Goal: Task Accomplishment & Management: Use online tool/utility

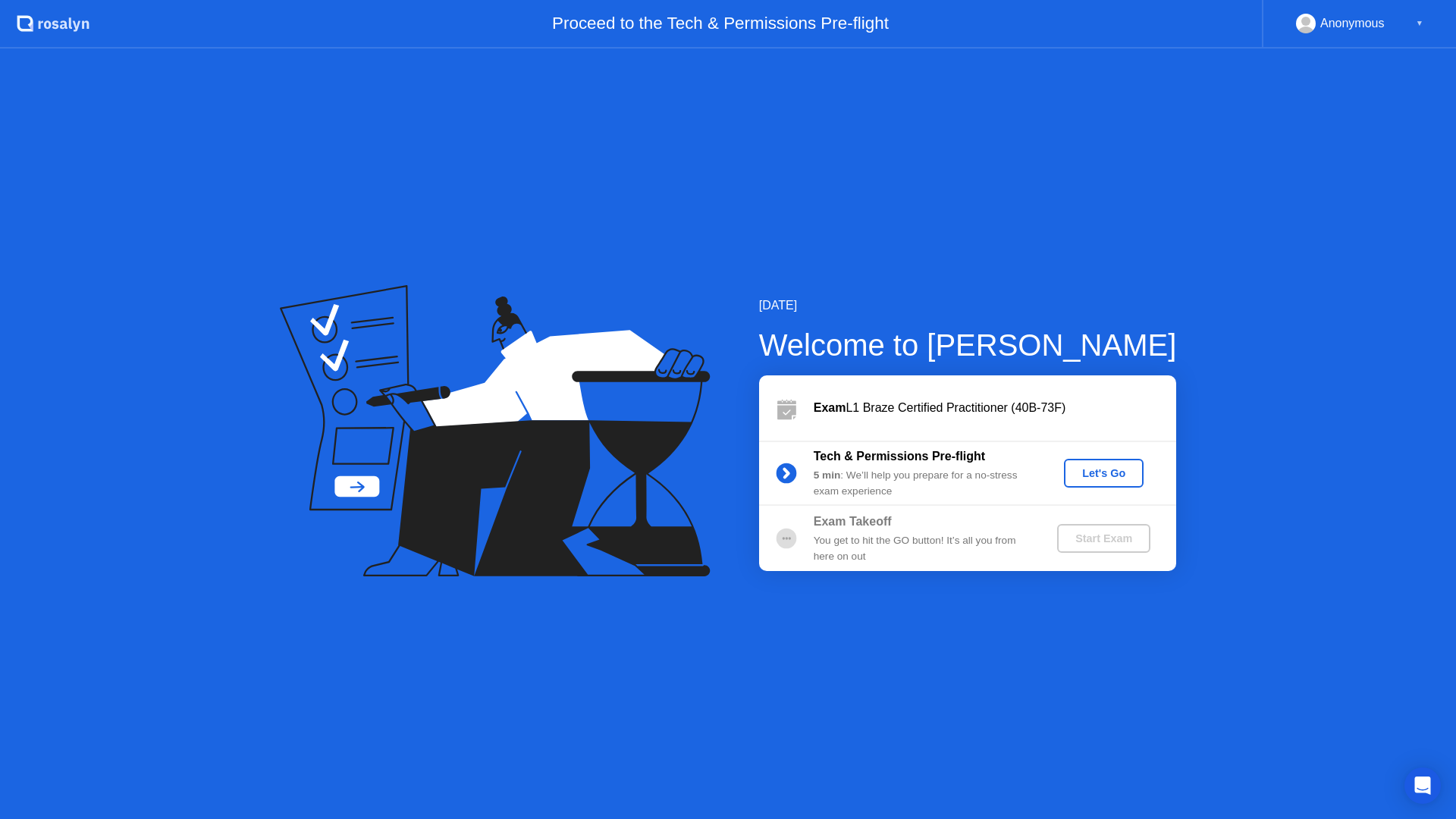
click at [1104, 469] on div "Let's Go" at bounding box center [1103, 473] width 68 height 12
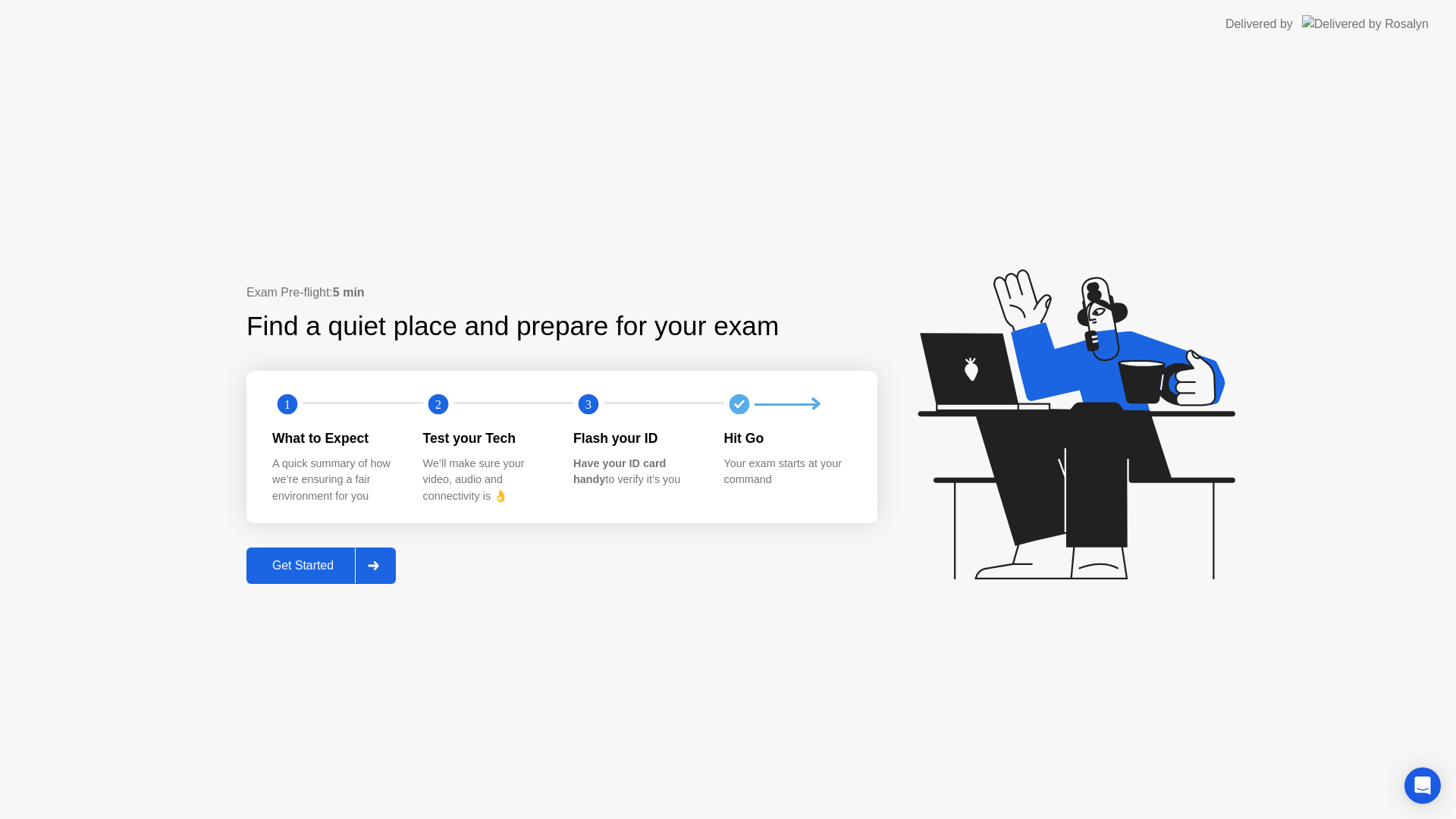
click at [285, 570] on div "Get Started" at bounding box center [302, 566] width 104 height 14
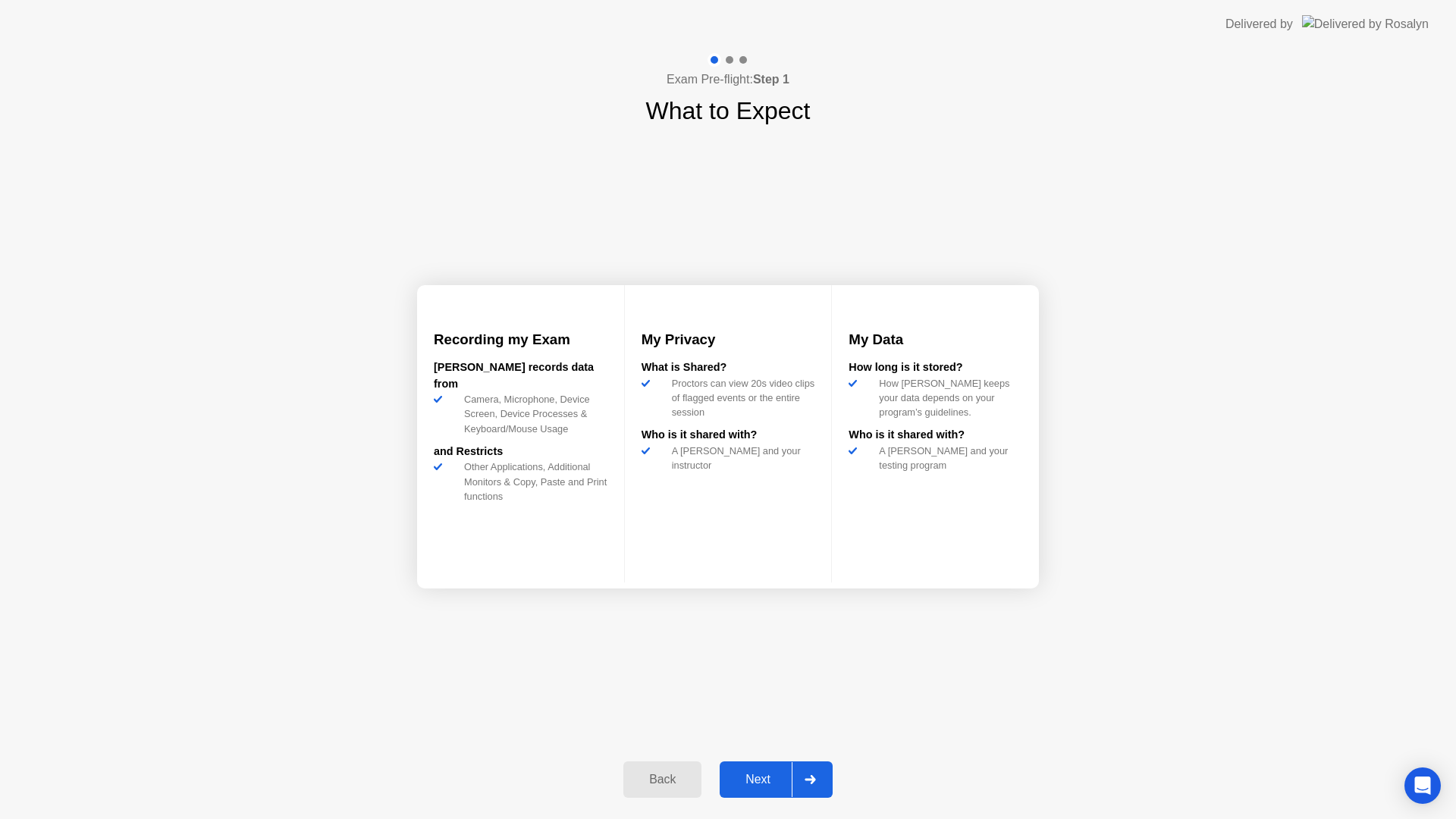
click at [752, 772] on div "Next" at bounding box center [758, 779] width 68 height 14
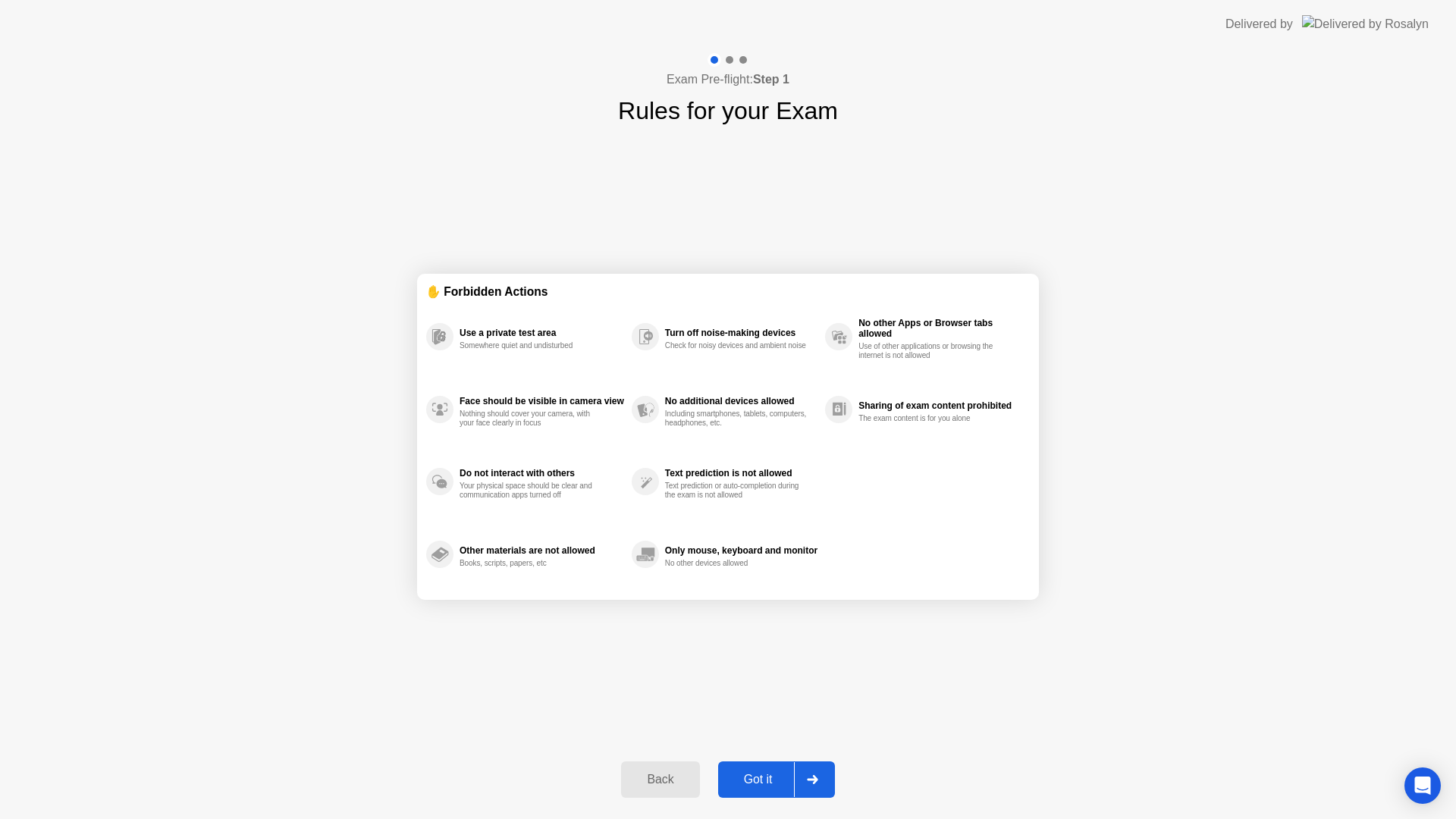
click at [752, 772] on div "Got it" at bounding box center [758, 779] width 72 height 14
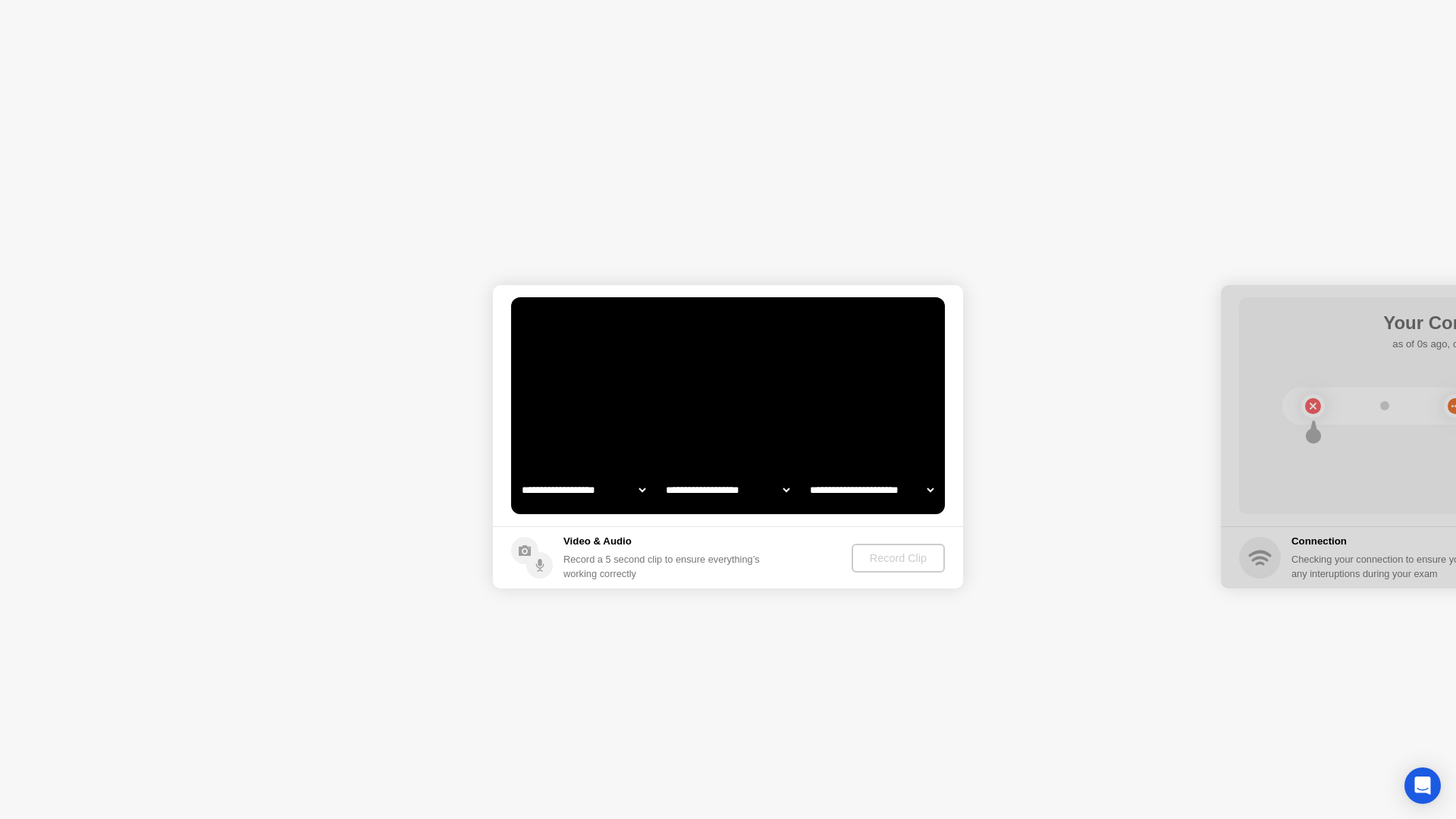
select select "**********"
select select "*******"
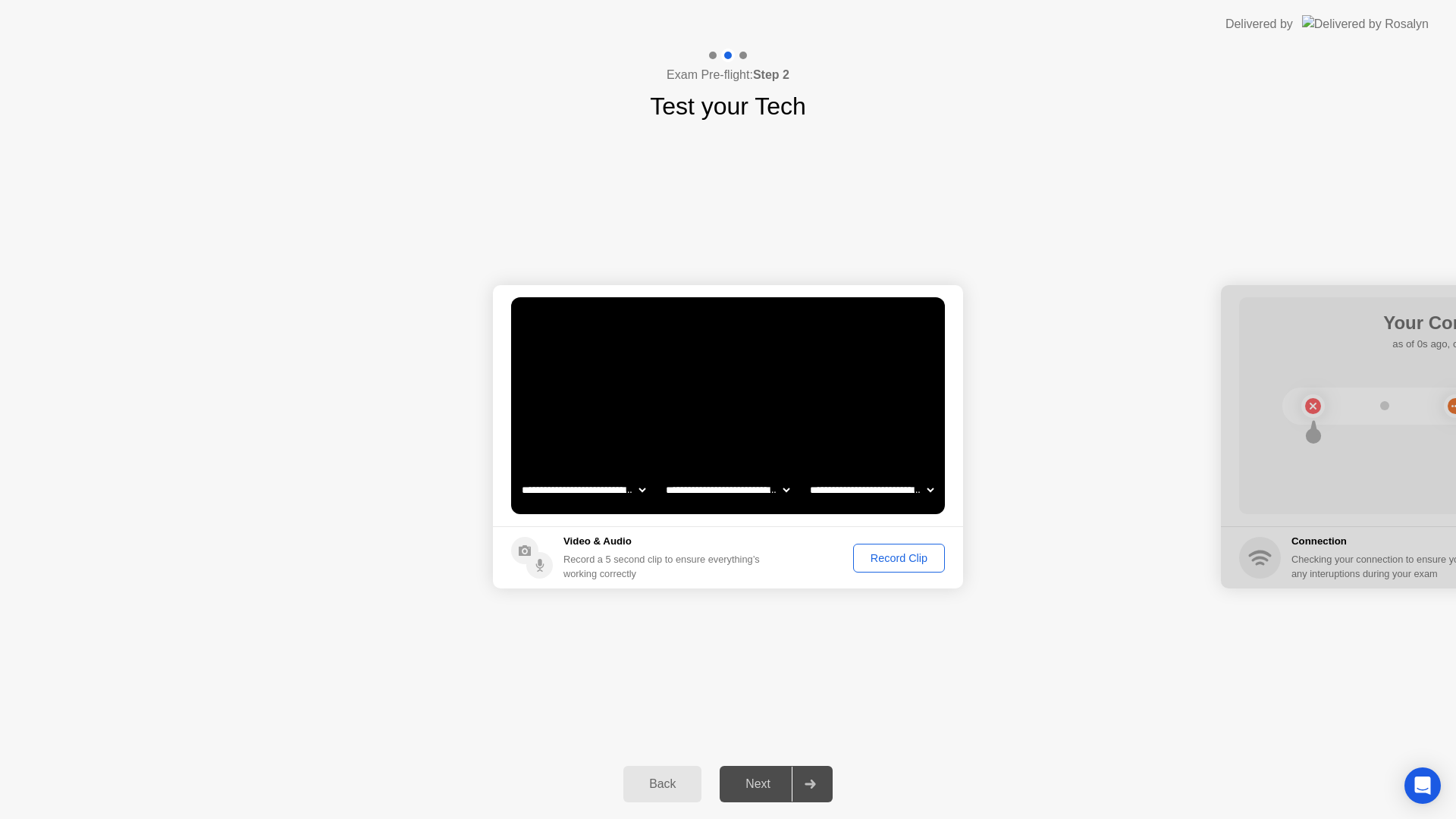
click at [765, 483] on select "**********" at bounding box center [727, 490] width 130 height 30
click at [895, 561] on div "Record Clip" at bounding box center [899, 558] width 81 height 12
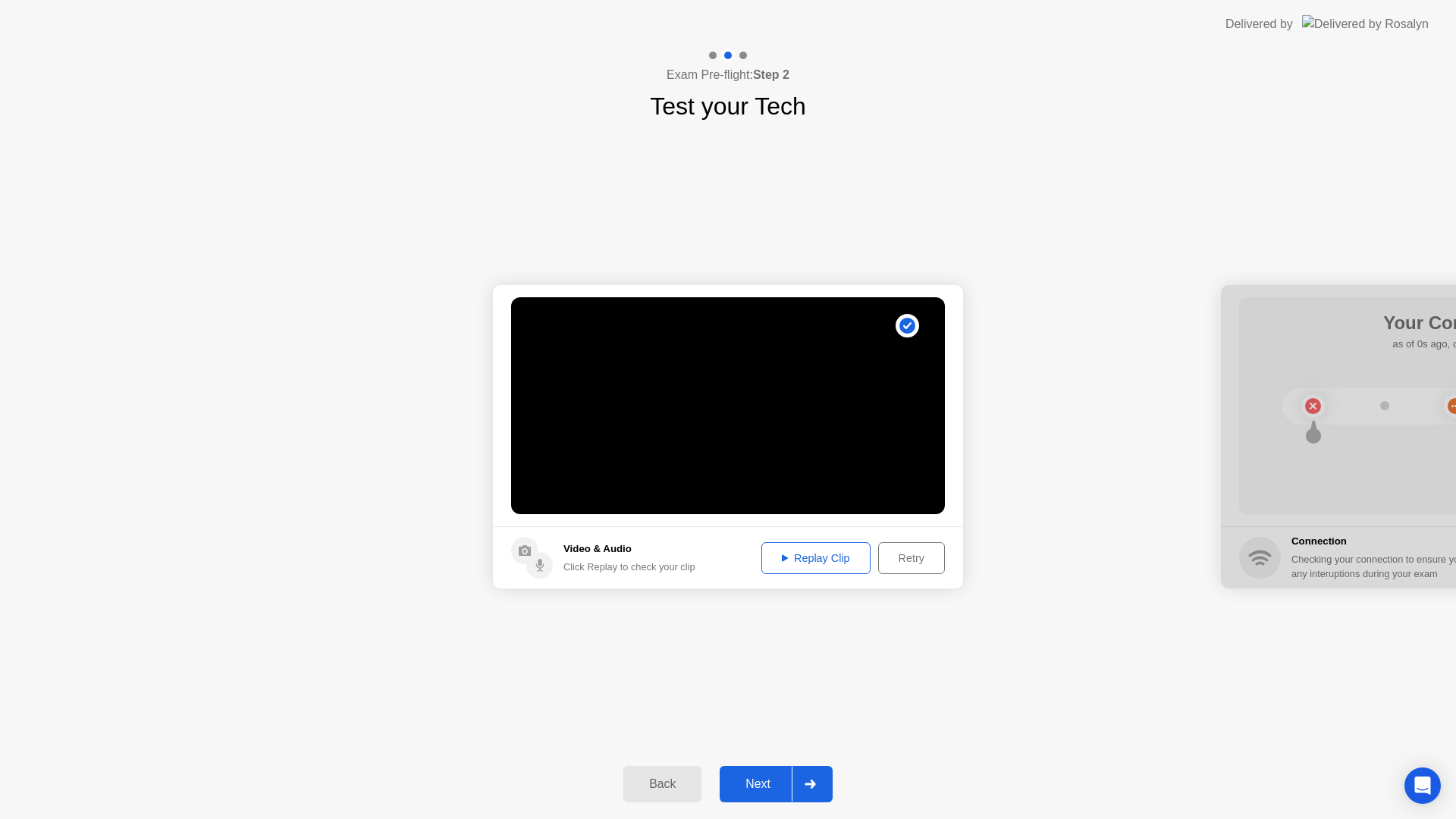
click at [757, 779] on div "Next" at bounding box center [758, 784] width 68 height 14
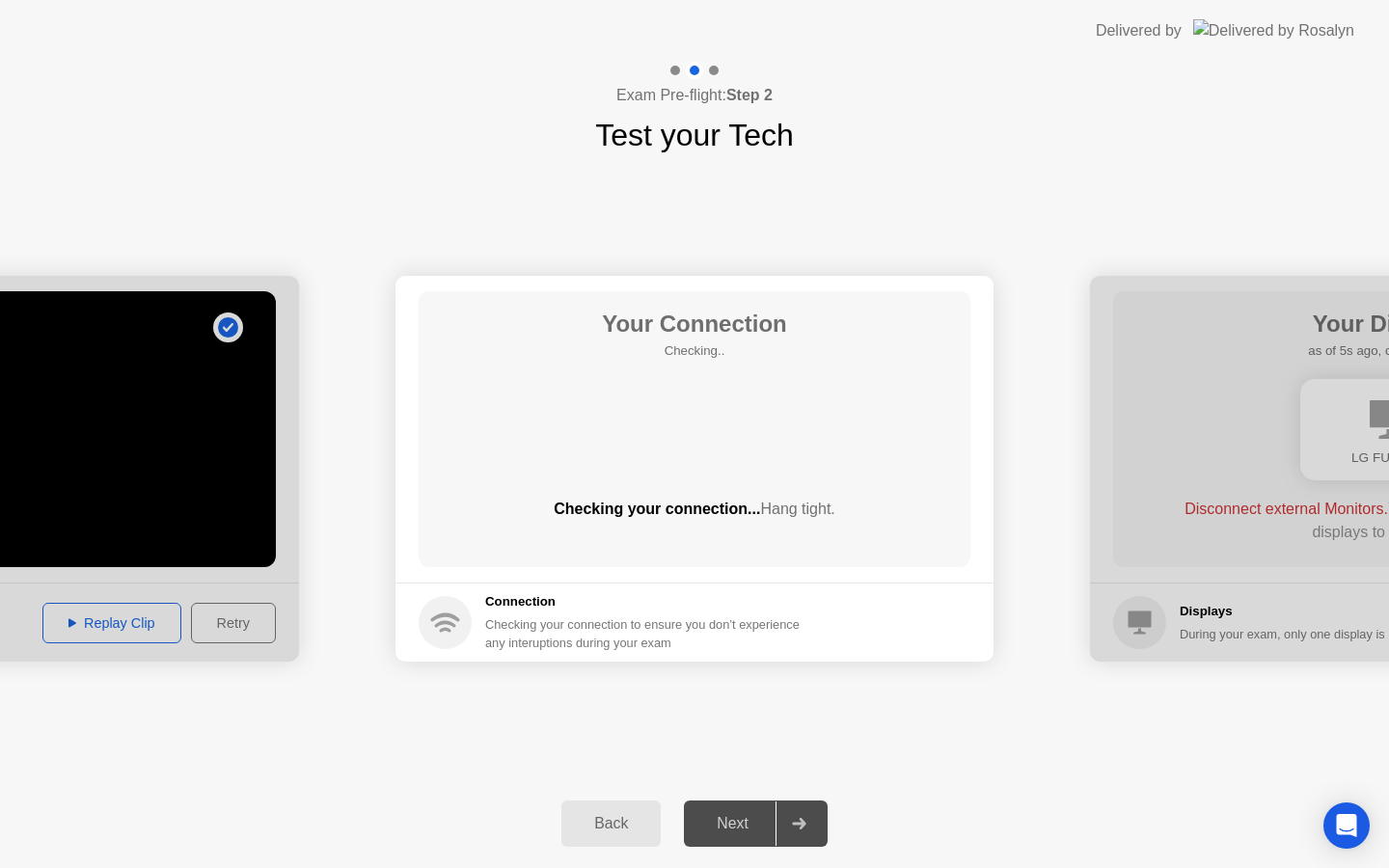
click at [804, 561] on div "Your Connection Checking.. Checking your connection... Hang tight." at bounding box center [694, 429] width 552 height 276
click at [734, 815] on div "Next" at bounding box center [732, 824] width 86 height 18
click at [695, 535] on div "Checking your connection... Hang tight." at bounding box center [694, 525] width 552 height 54
drag, startPoint x: 448, startPoint y: 643, endPoint x: 715, endPoint y: 659, distance: 267.5
click at [715, 659] on footer "Connection Checking your connection to ensure you don’t experience any interupt…" at bounding box center [694, 622] width 598 height 79
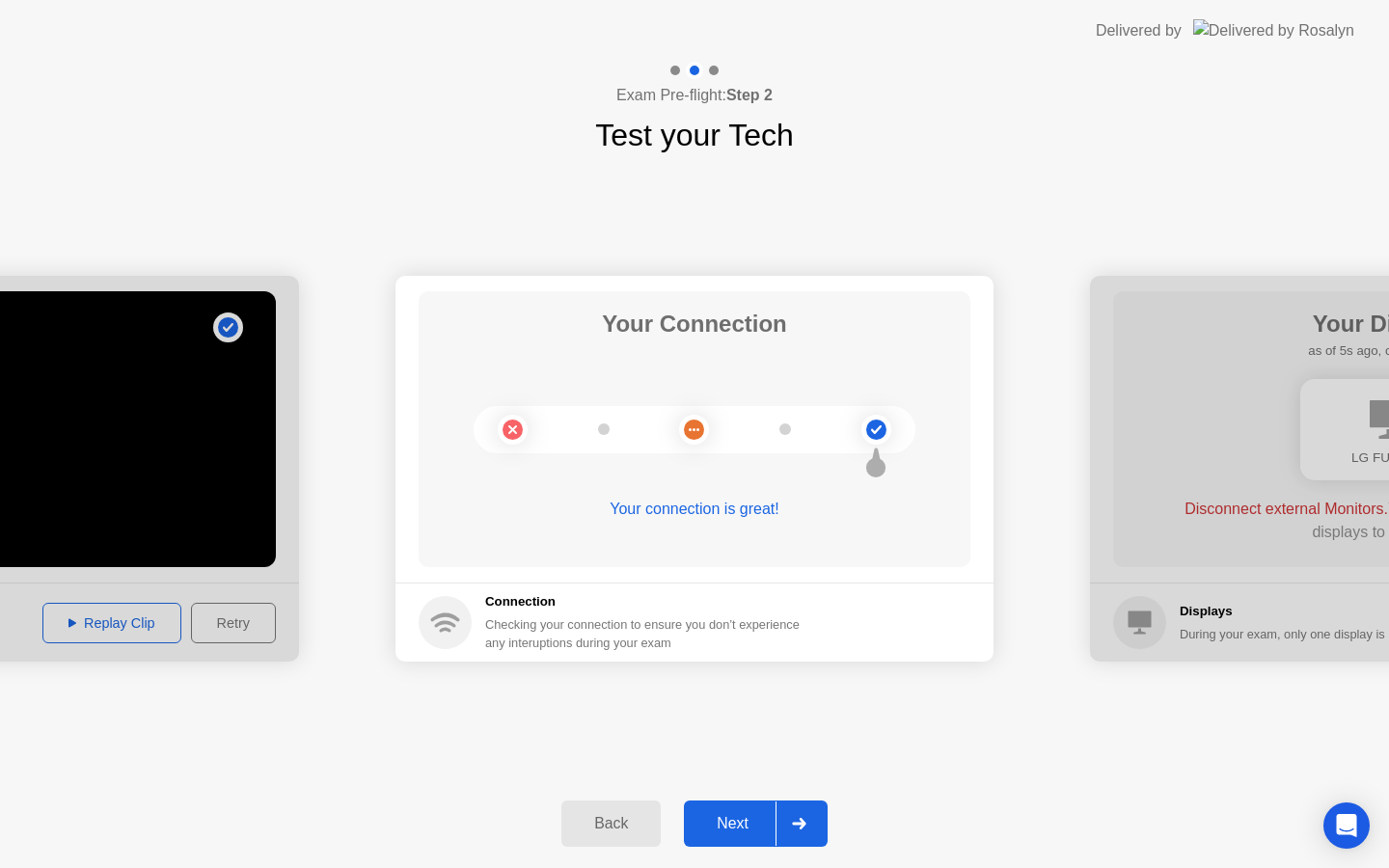
click at [719, 832] on div "Next" at bounding box center [732, 824] width 86 height 18
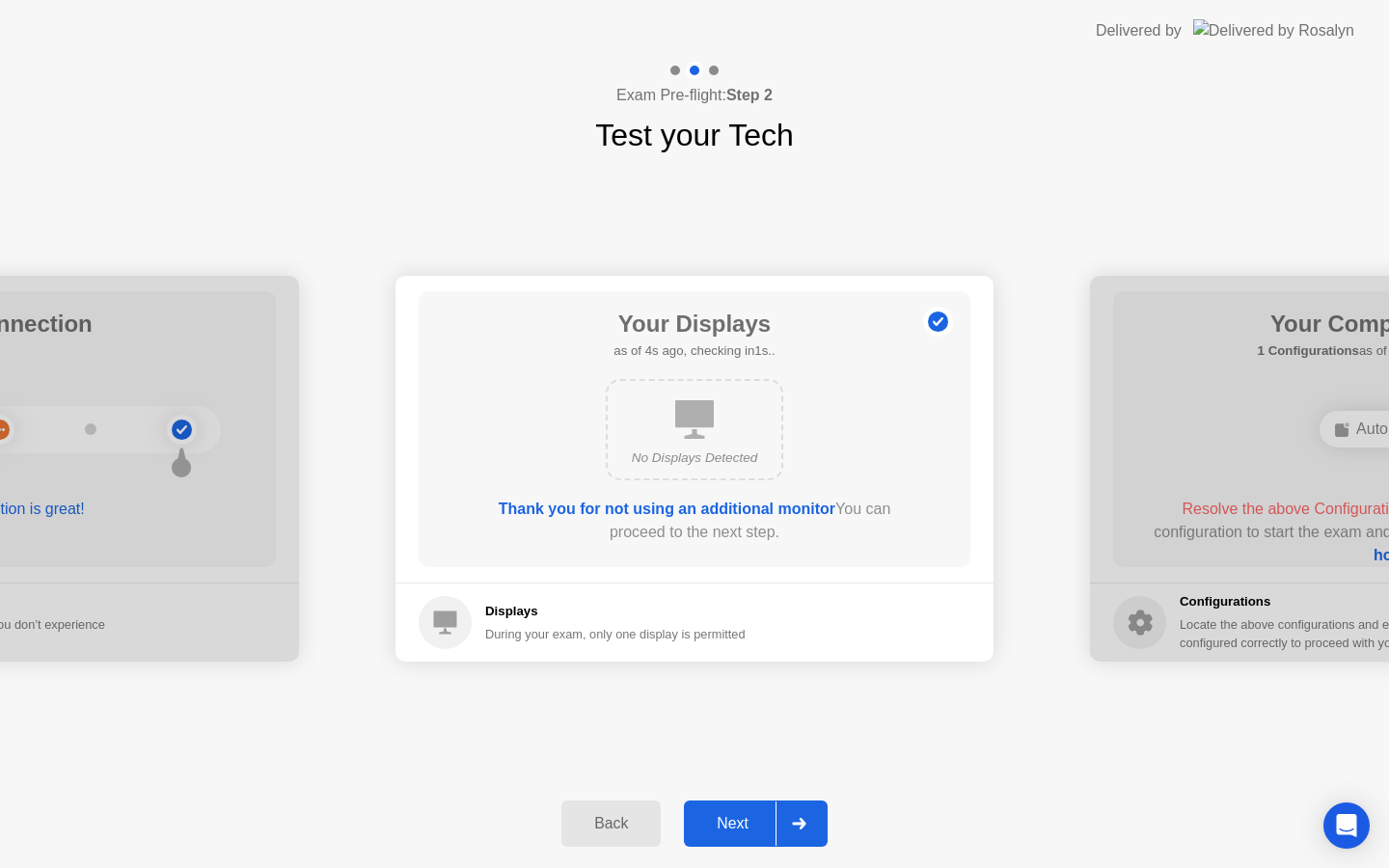
click at [728, 815] on div "Next" at bounding box center [732, 824] width 86 height 18
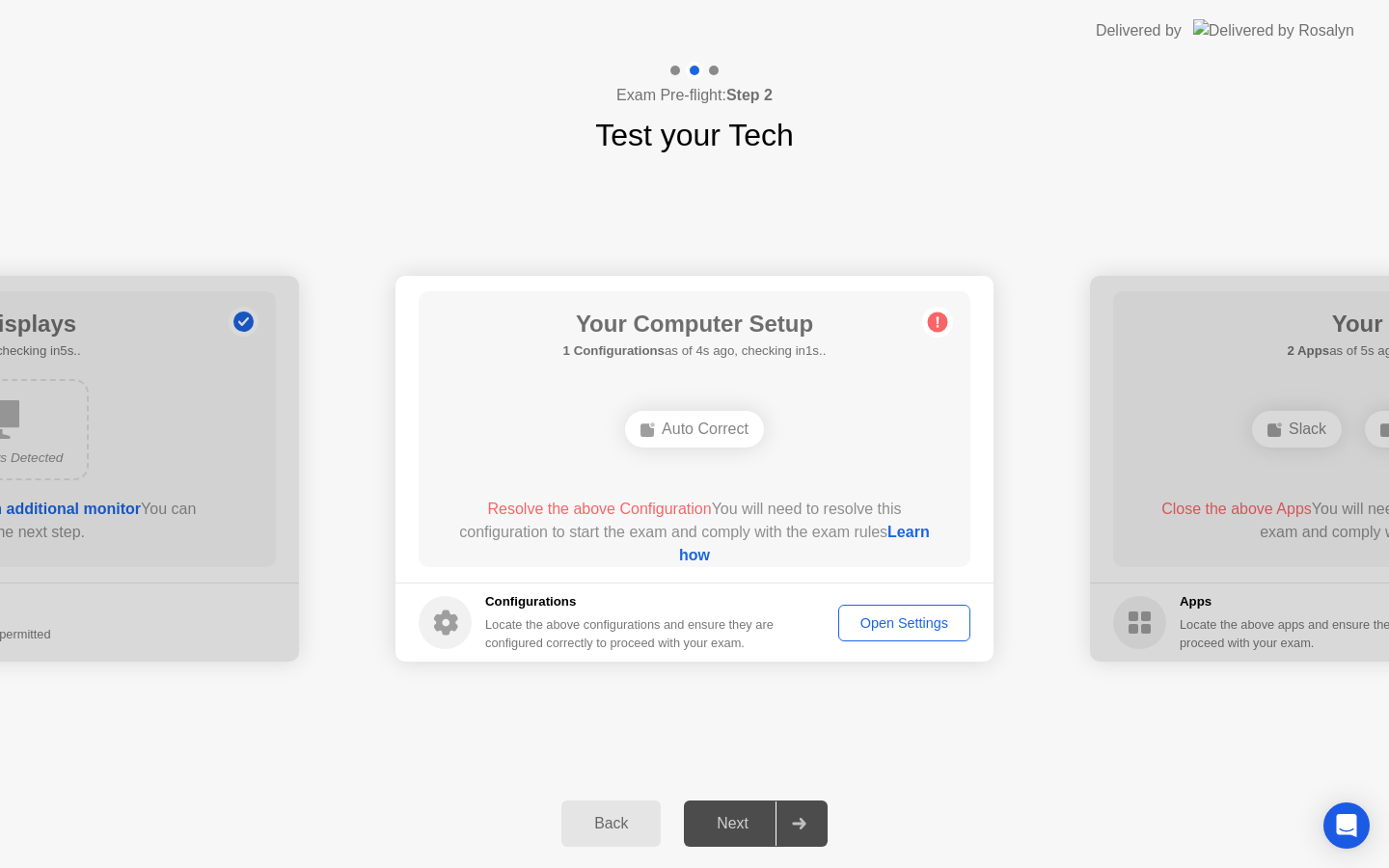
click at [860, 625] on div "Open Settings" at bounding box center [905, 623] width 119 height 16
click at [710, 439] on div "Auto Correct" at bounding box center [694, 429] width 139 height 37
click at [770, 308] on h1 "Your Computer Setup" at bounding box center [695, 324] width 264 height 35
click at [895, 638] on button "Open Settings" at bounding box center [904, 623] width 132 height 37
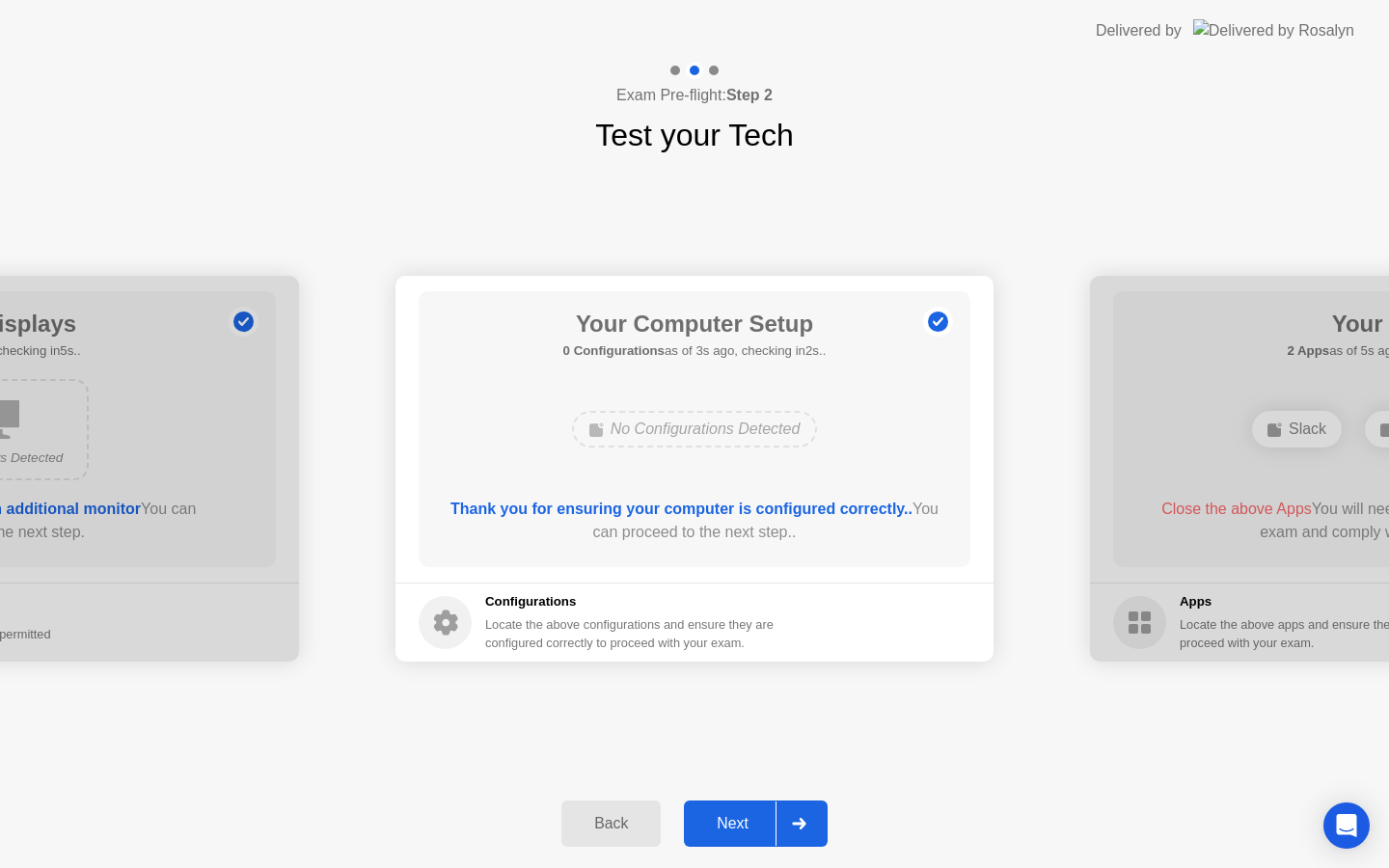
click at [726, 822] on div "Next" at bounding box center [732, 824] width 86 height 18
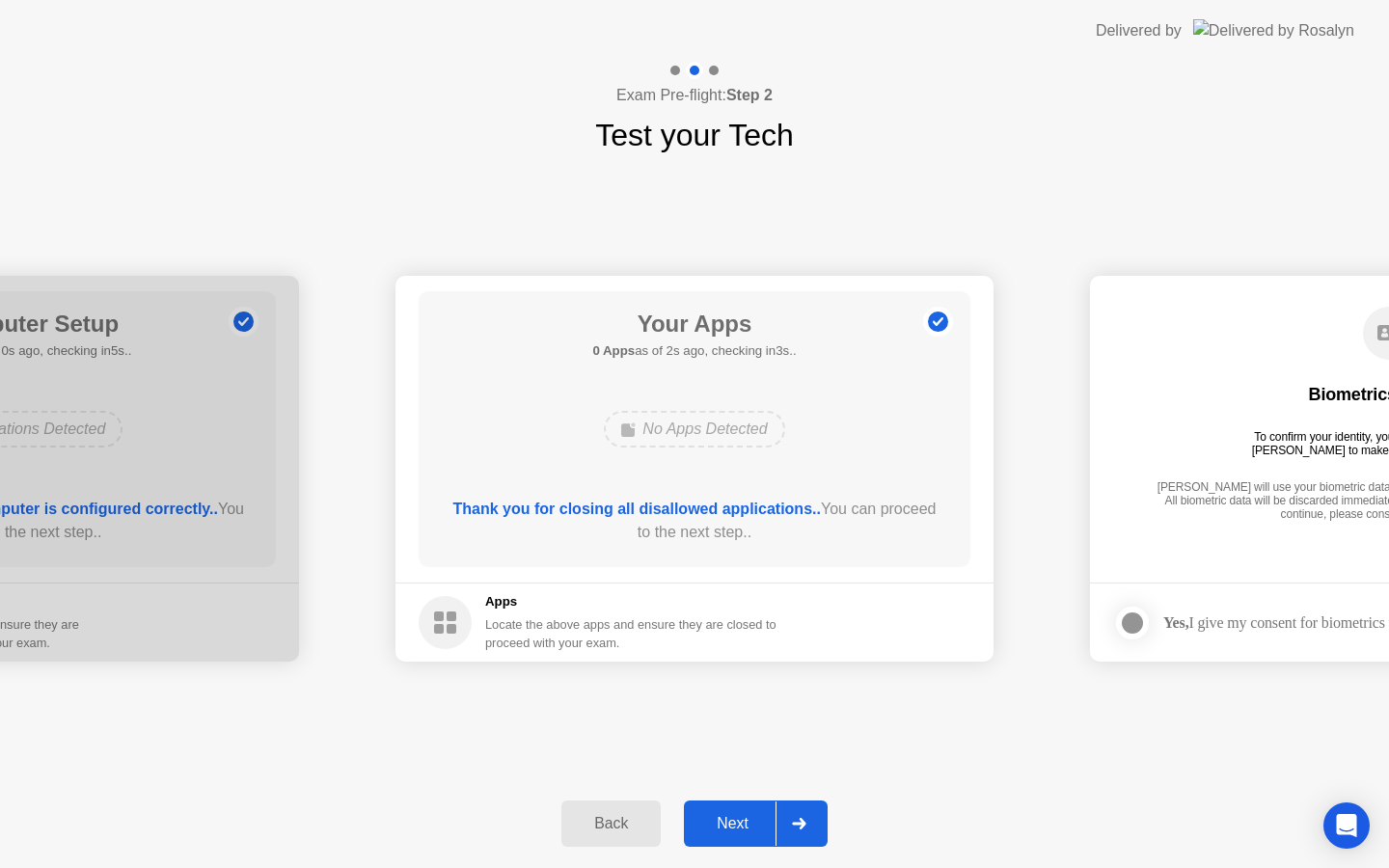
click at [709, 823] on div "Next" at bounding box center [732, 824] width 86 height 18
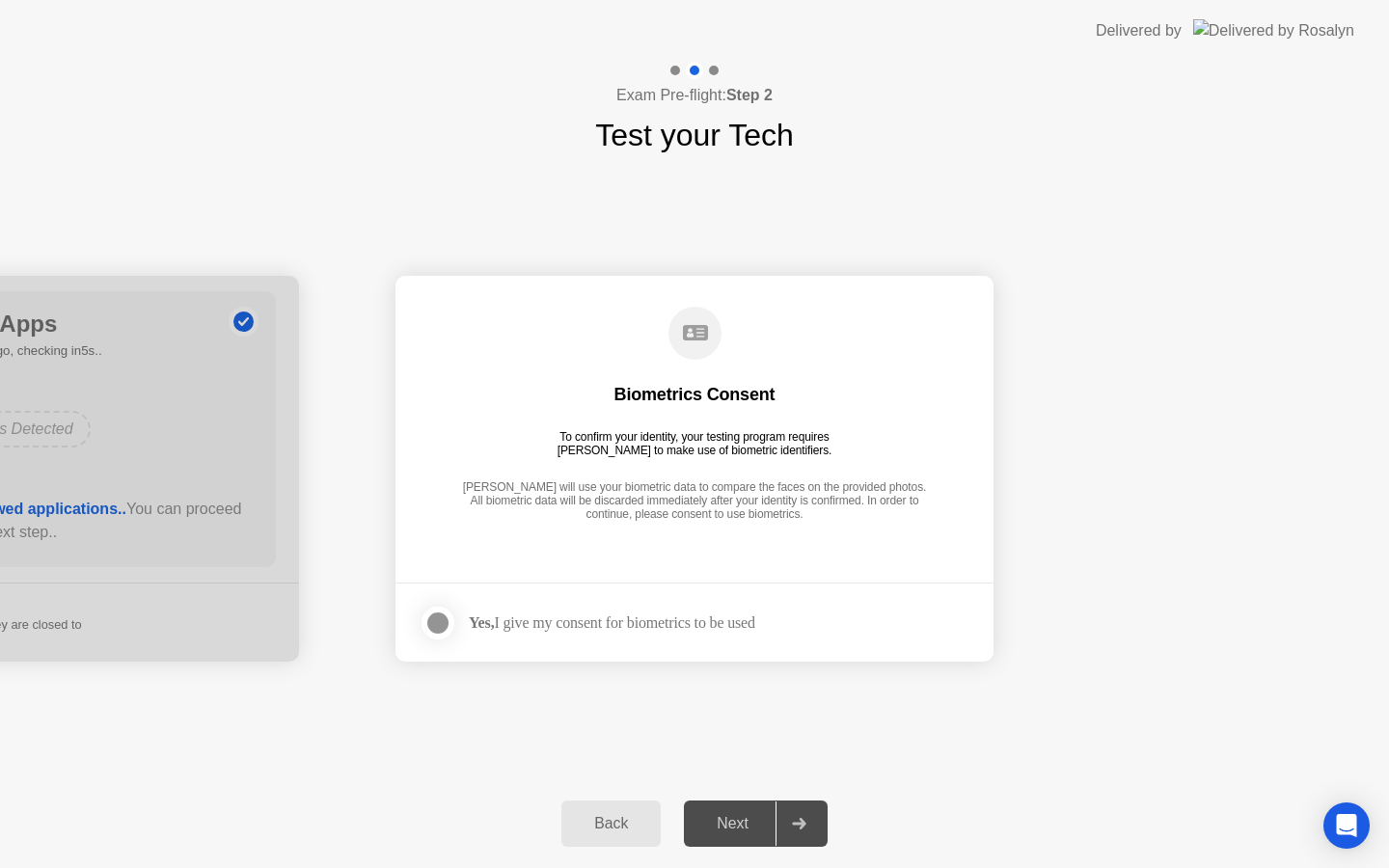
click at [633, 623] on div "Yes, I give my consent for biometrics to be used" at bounding box center [611, 622] width 286 height 19
click at [440, 622] on div at bounding box center [437, 622] width 23 height 23
click at [741, 830] on div "Next" at bounding box center [732, 824] width 86 height 18
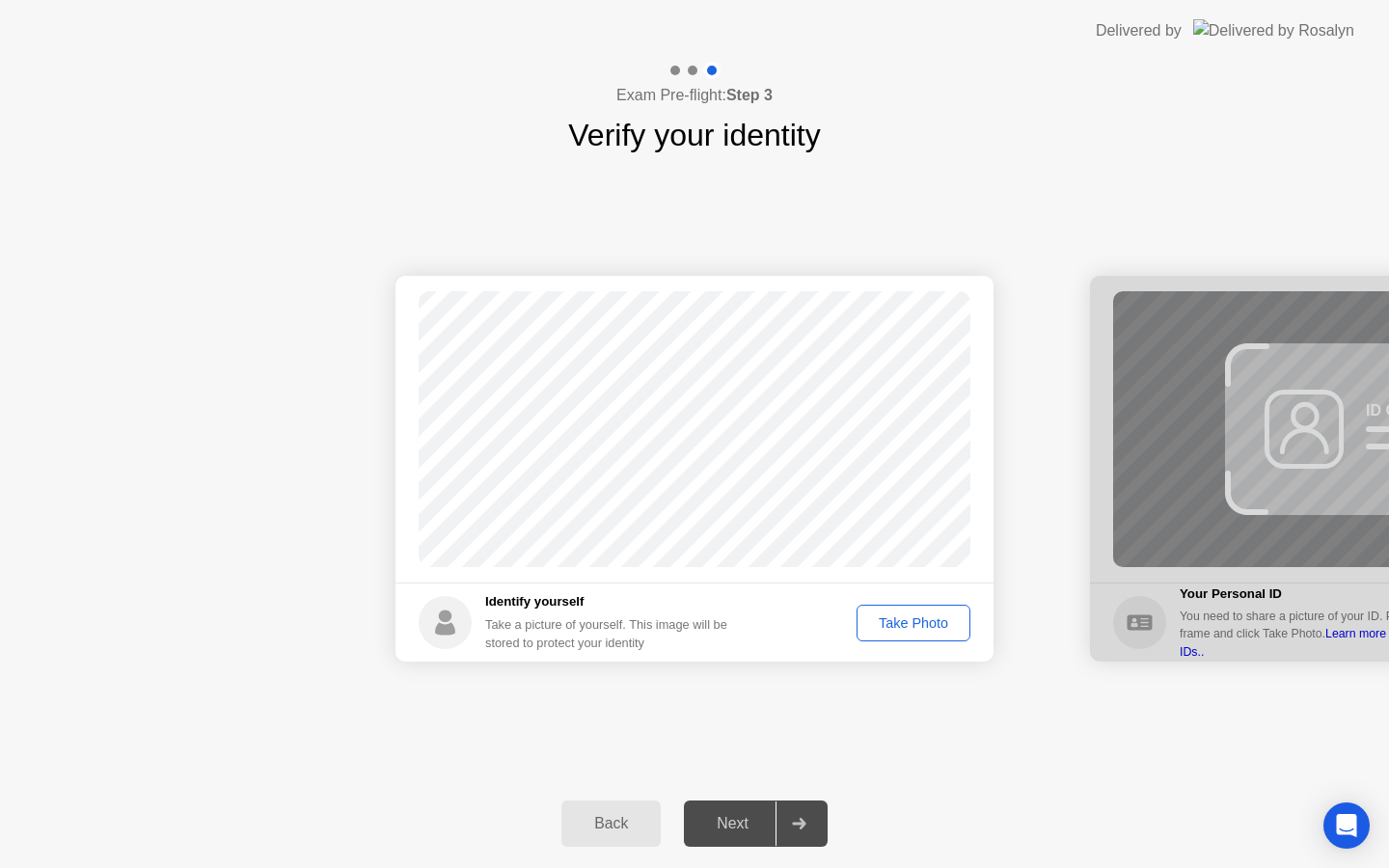
click at [869, 653] on footer "Identify yourself Take a picture of yourself. This image will be stored to prot…" at bounding box center [694, 622] width 598 height 79
click at [901, 617] on div "Take Photo" at bounding box center [913, 623] width 100 height 16
click at [905, 620] on div "Take Photo" at bounding box center [913, 623] width 100 height 16
click at [739, 835] on button "Next" at bounding box center [755, 823] width 144 height 47
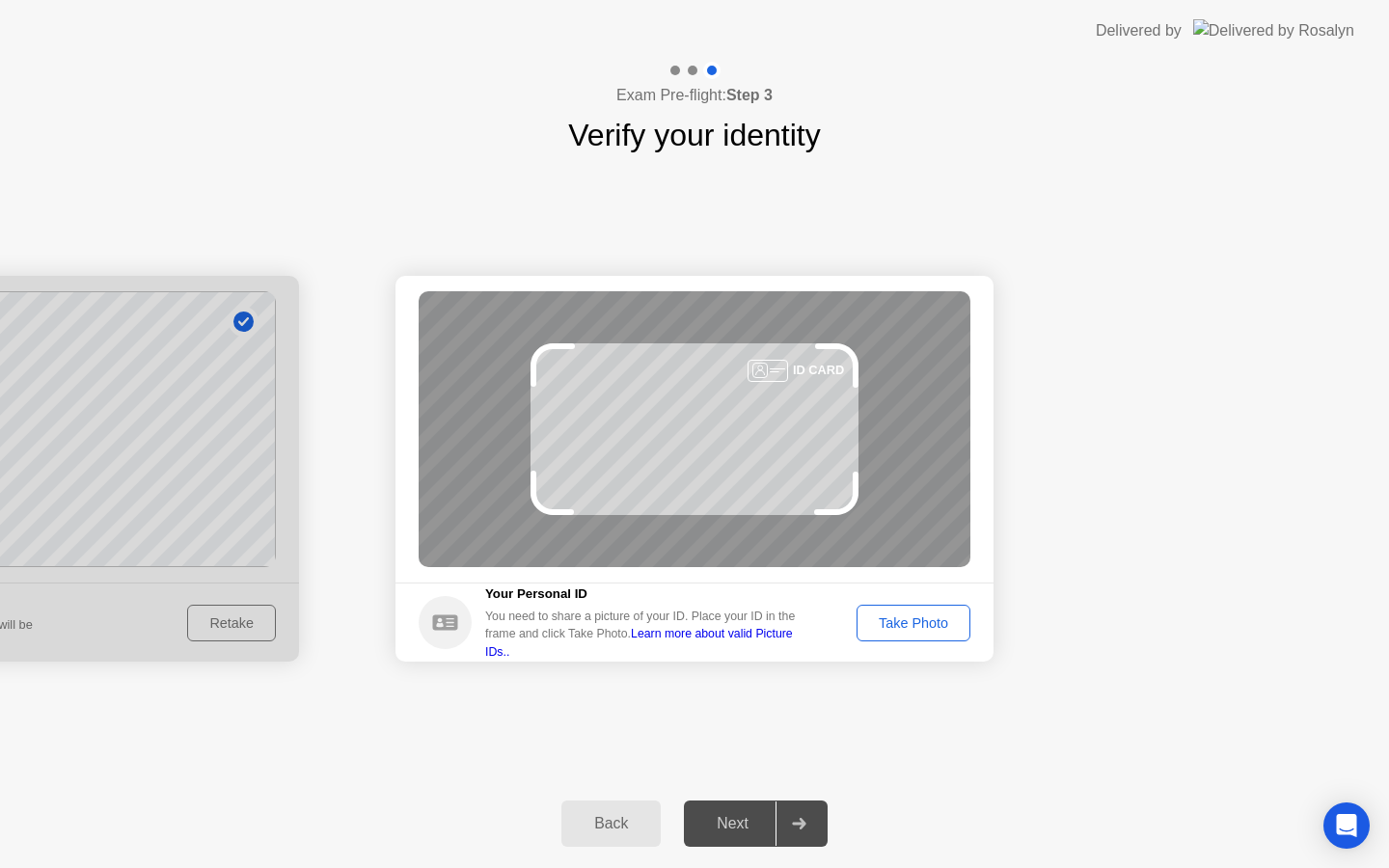
click at [898, 623] on div "Take Photo" at bounding box center [913, 623] width 100 height 16
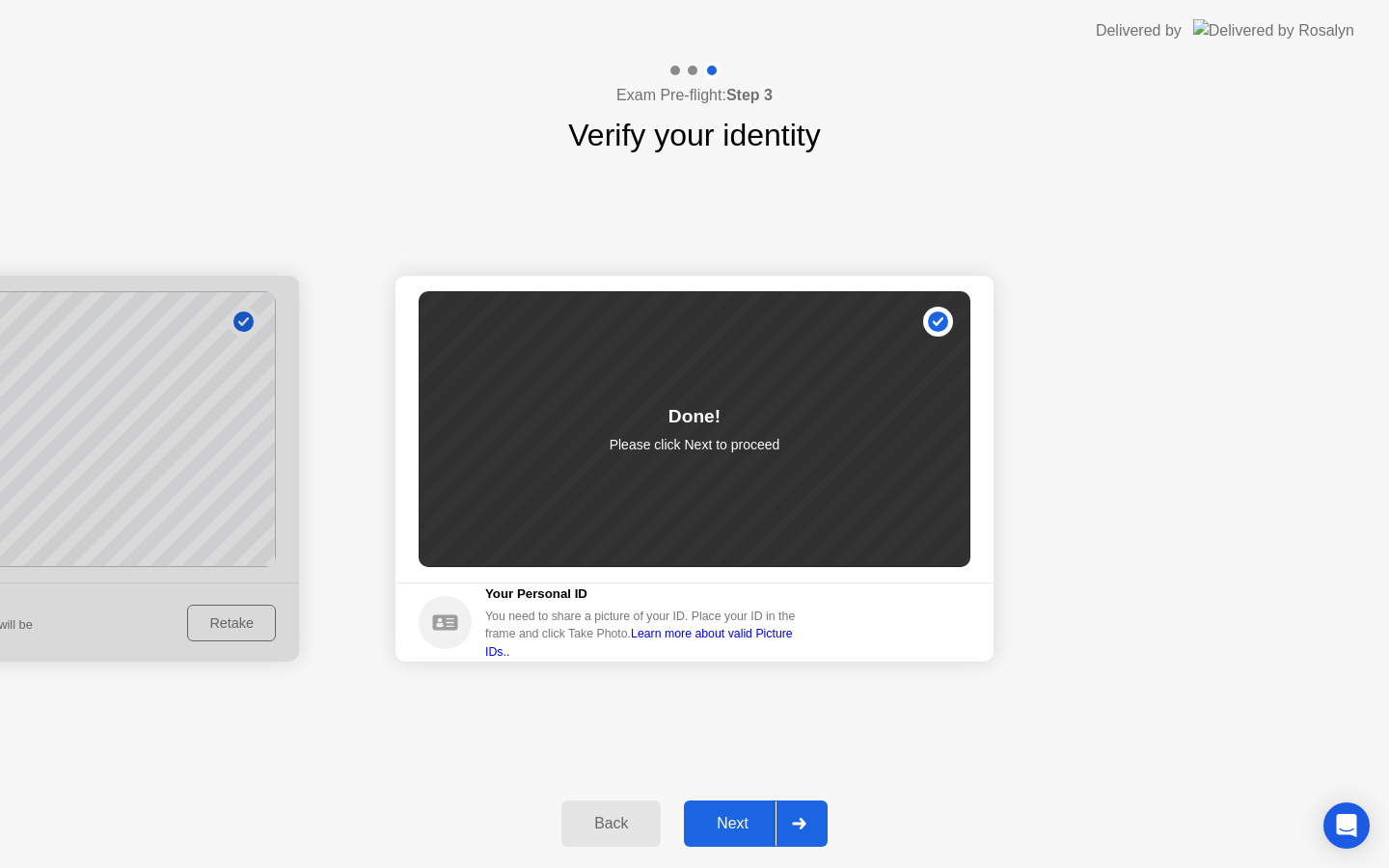
click at [689, 818] on button "Next" at bounding box center [755, 823] width 144 height 47
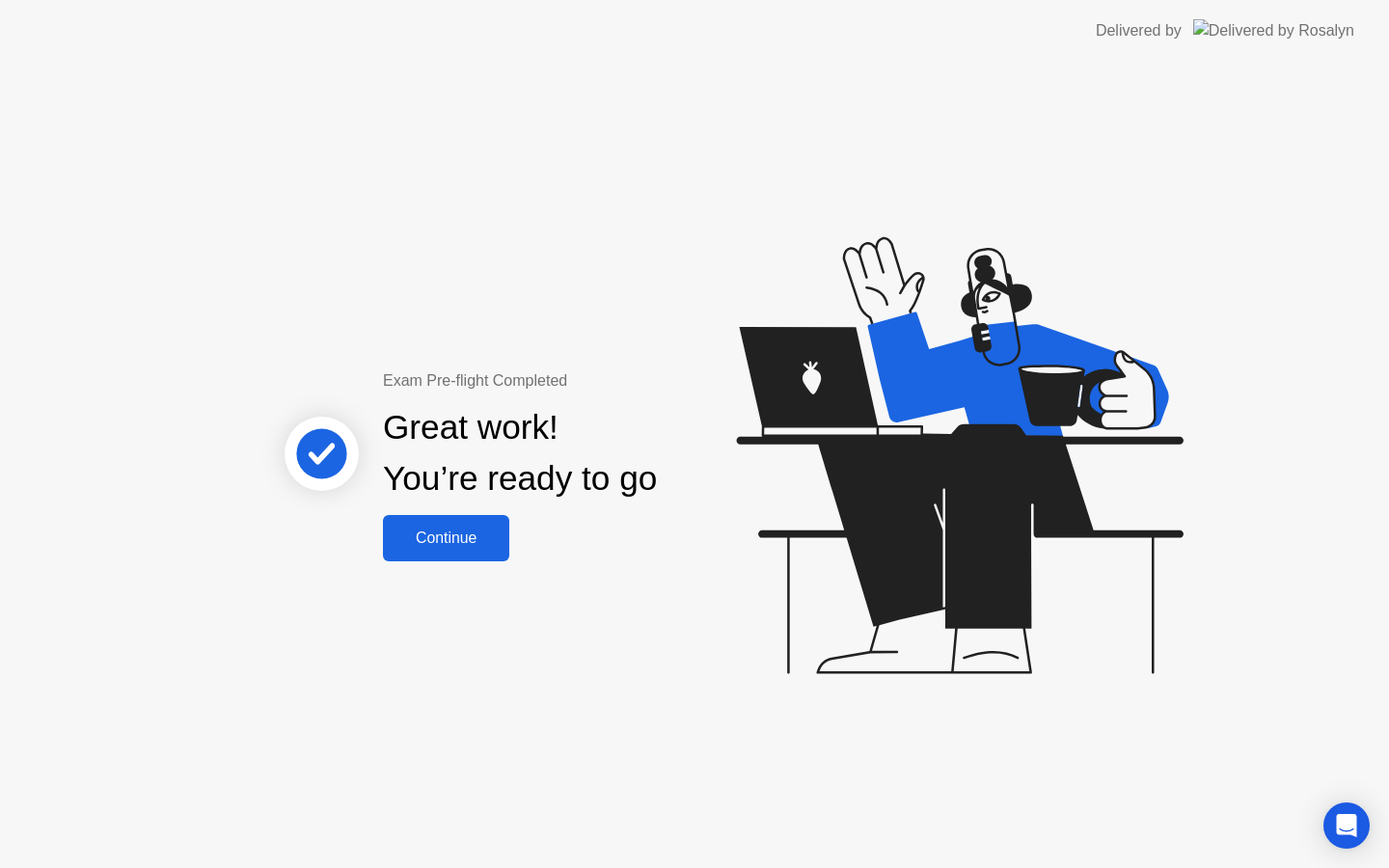
click at [401, 523] on button "Continue" at bounding box center [447, 538] width 127 height 47
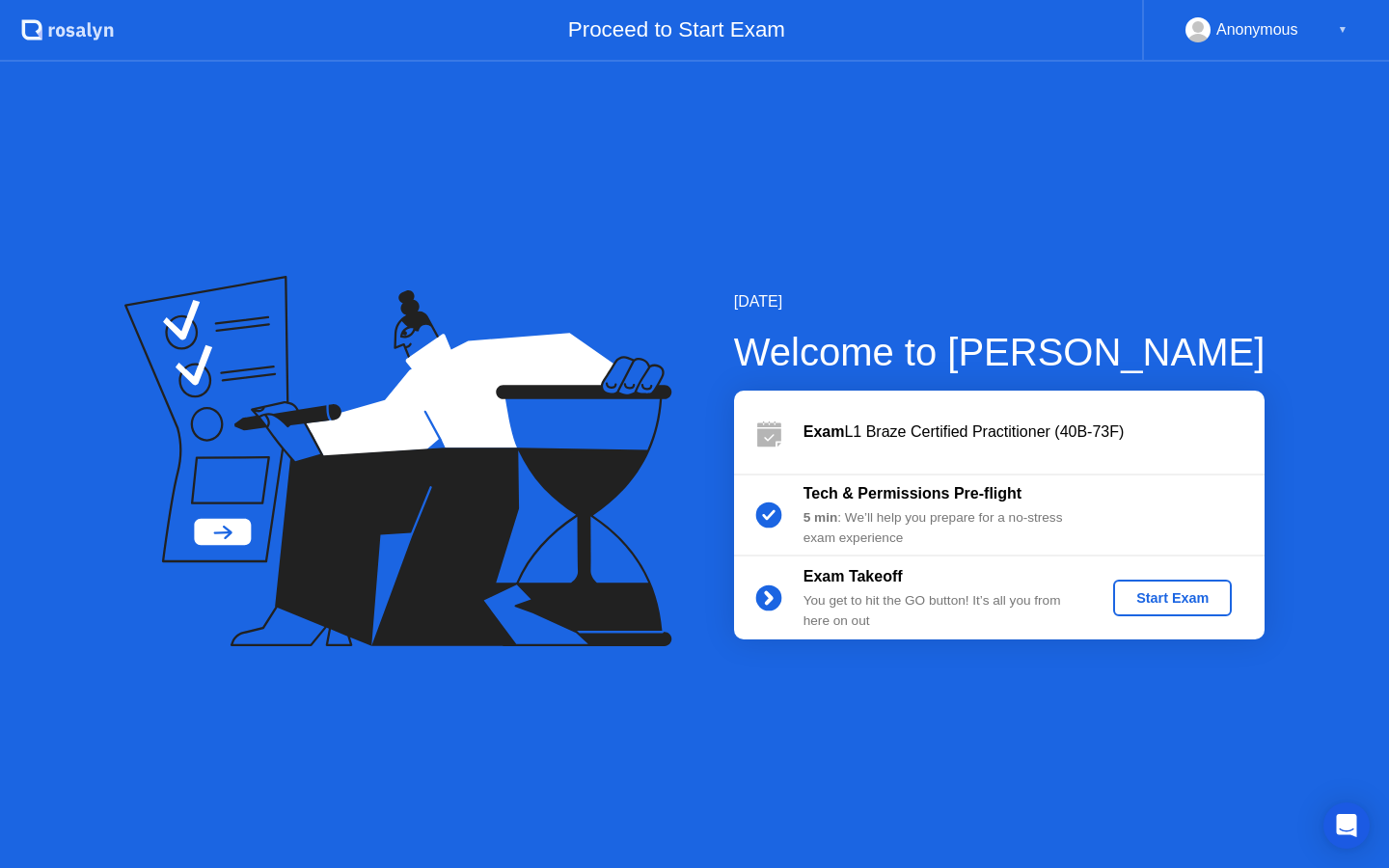
click at [1152, 604] on div "Start Exam" at bounding box center [1173, 598] width 103 height 16
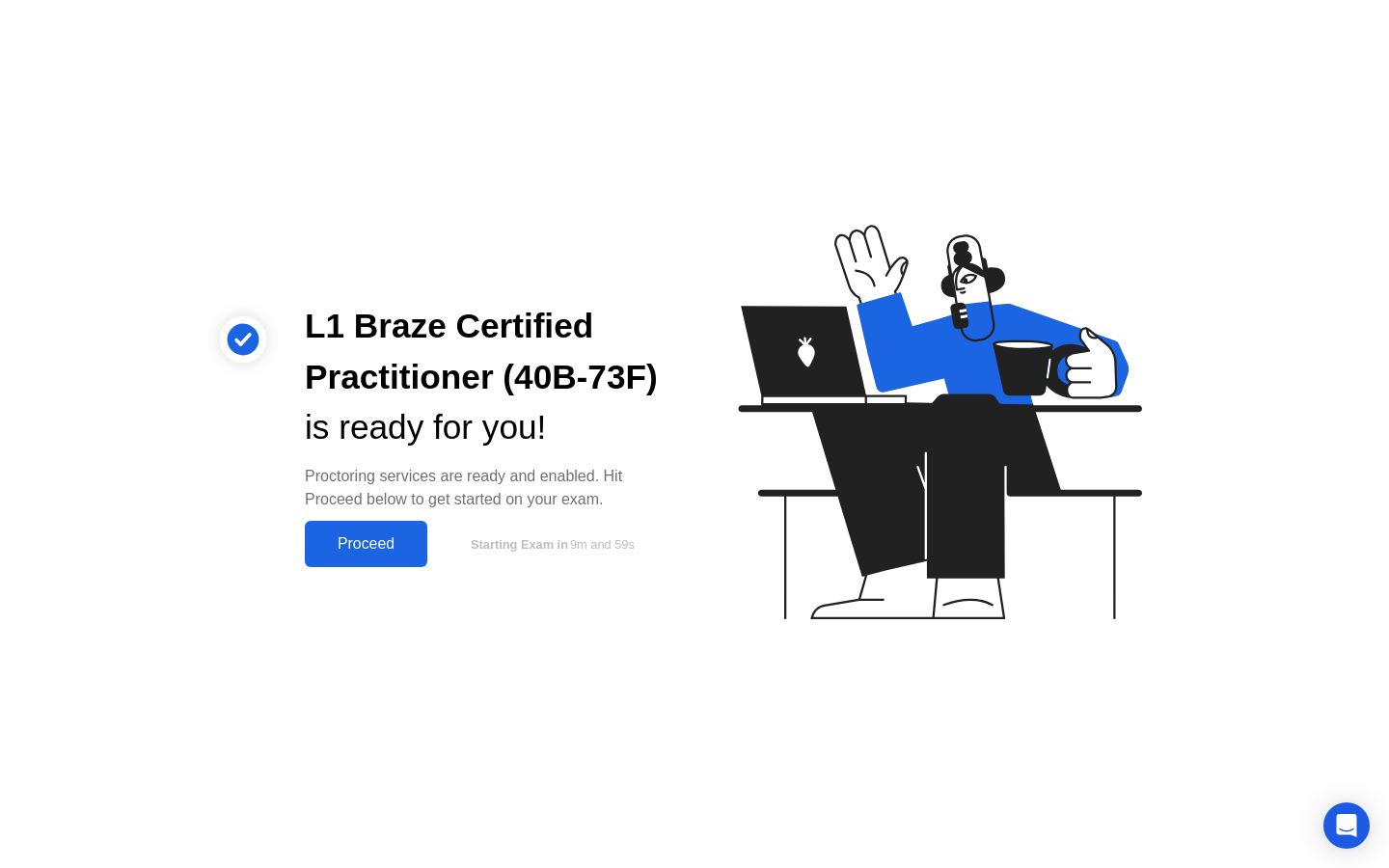
click at [401, 540] on div "Proceed" at bounding box center [367, 545] width 111 height 18
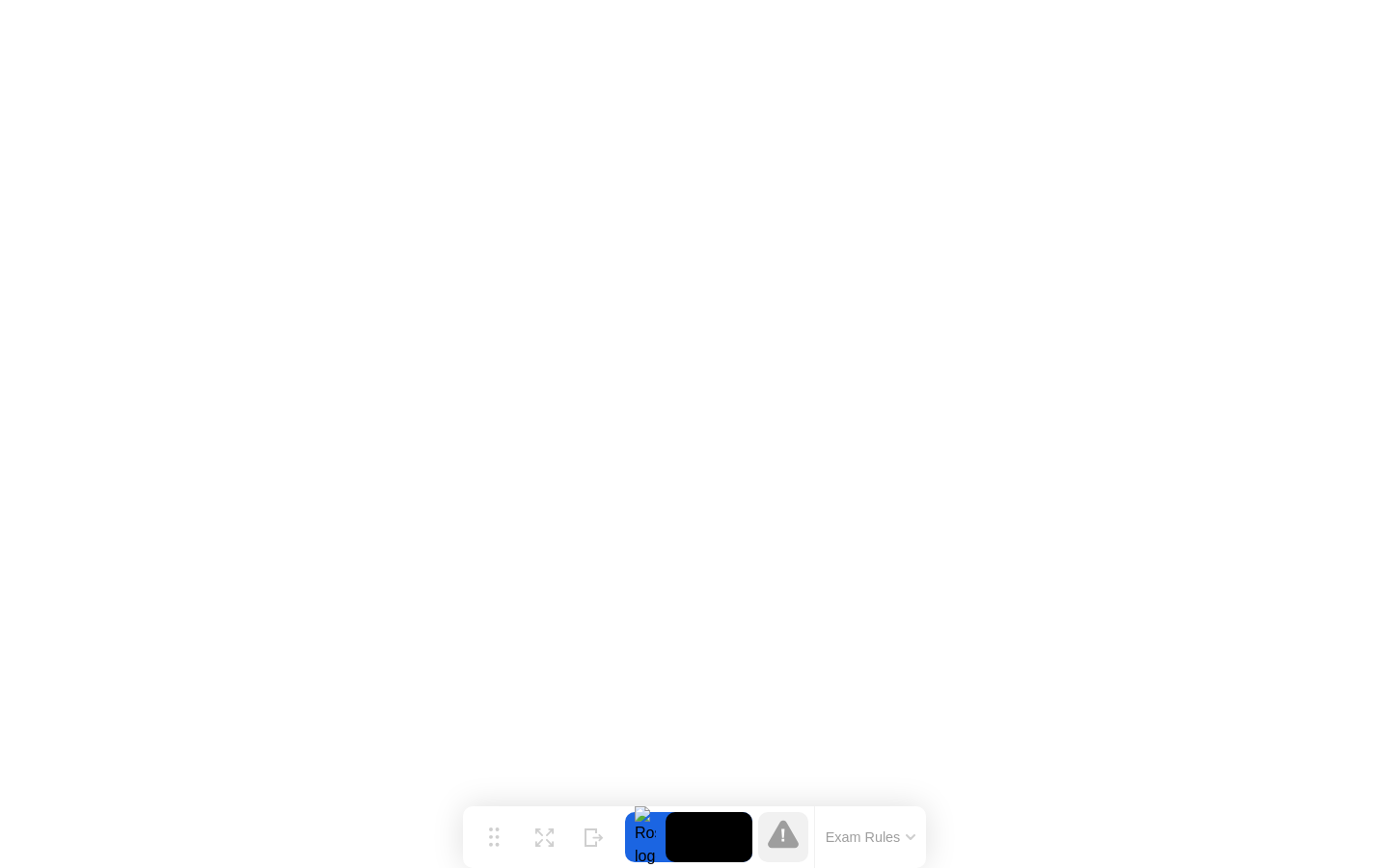
click at [863, 829] on button "Exam Rules" at bounding box center [871, 838] width 102 height 18
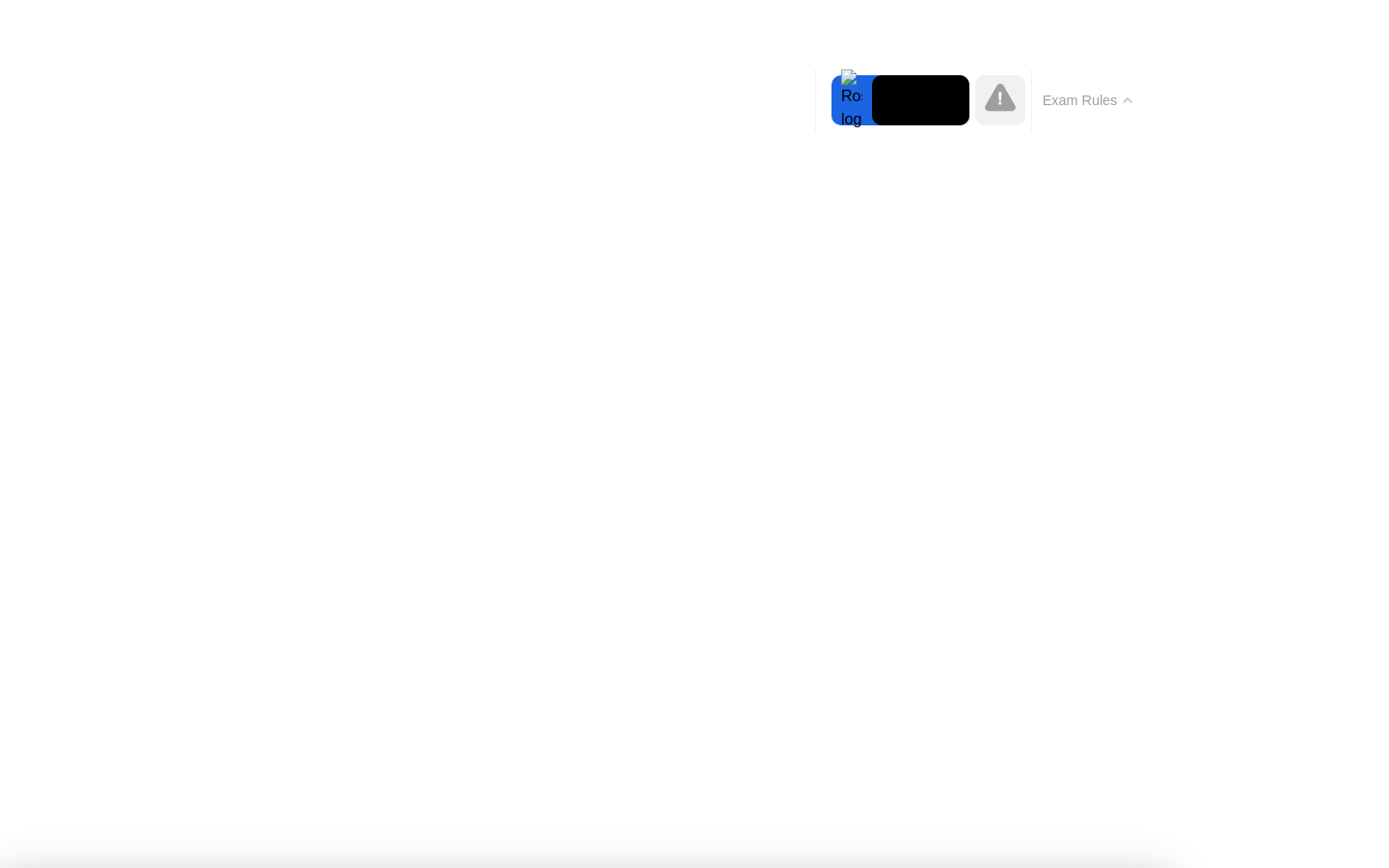
click at [1081, 103] on button "Exam Rules" at bounding box center [1088, 101] width 102 height 18
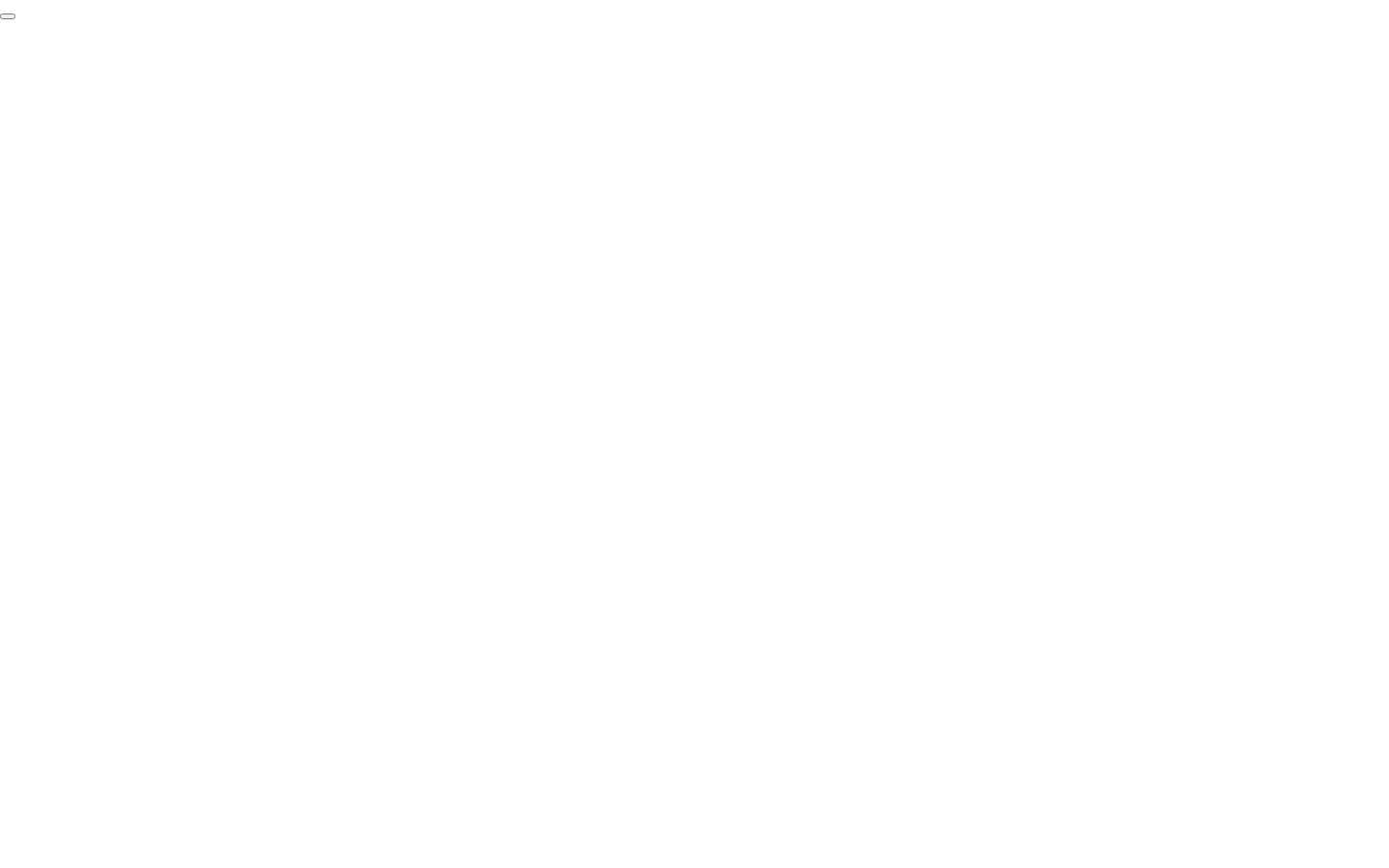
click at [16, 19] on button "End Proctoring Session" at bounding box center [8, 17] width 16 height 6
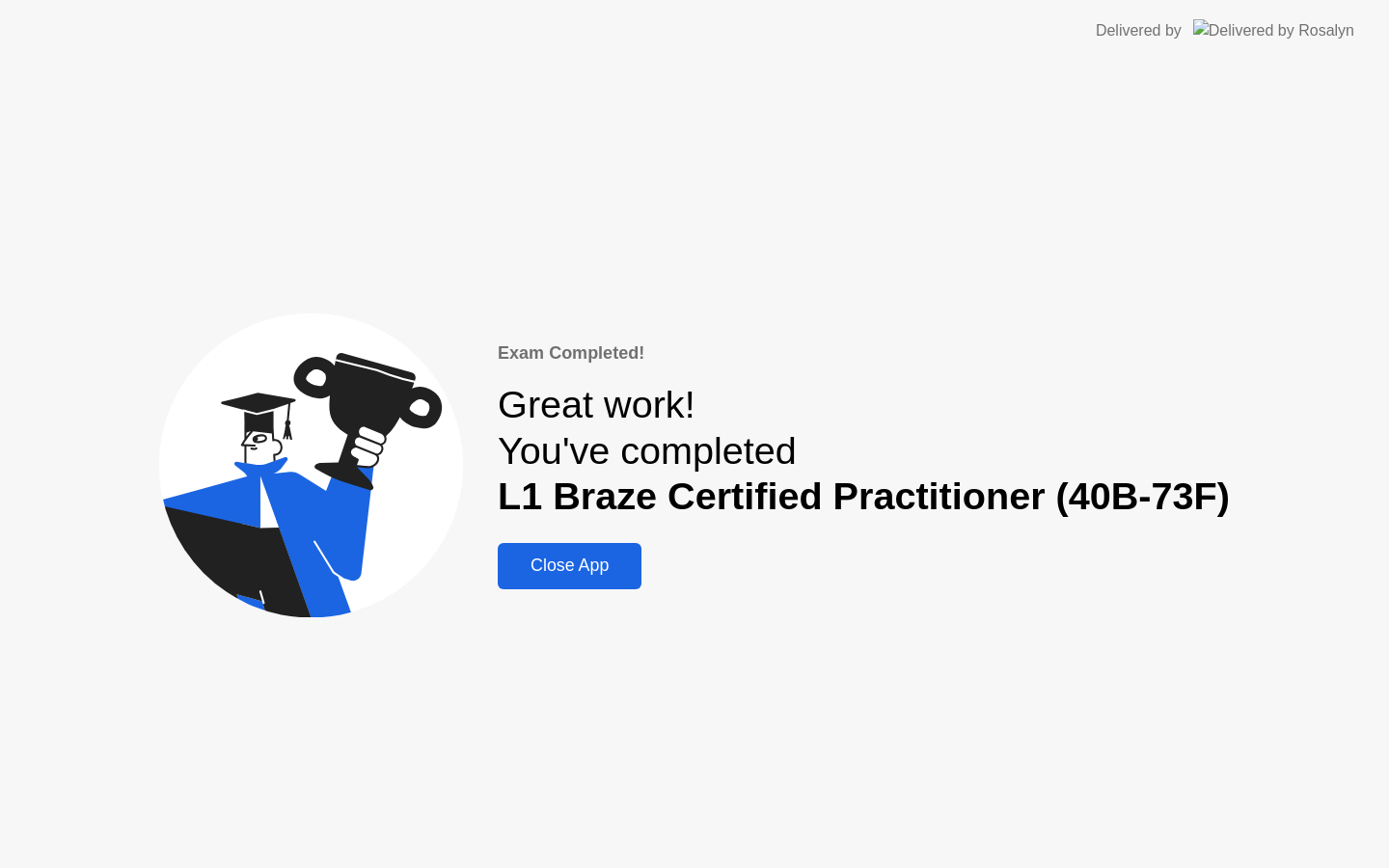
click at [606, 565] on div "Close App" at bounding box center [569, 566] width 132 height 20
